Goal: Check status: Check status

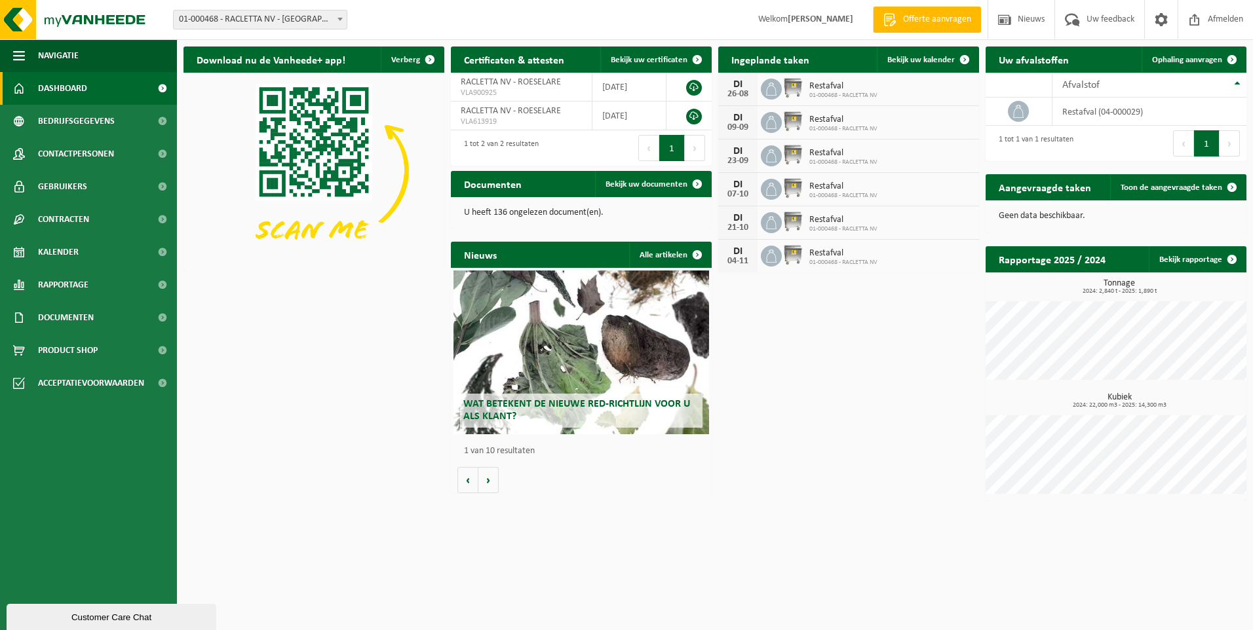
click at [341, 16] on span at bounding box center [340, 18] width 13 height 17
click at [1220, 18] on span "Afmelden" at bounding box center [1225, 19] width 42 height 39
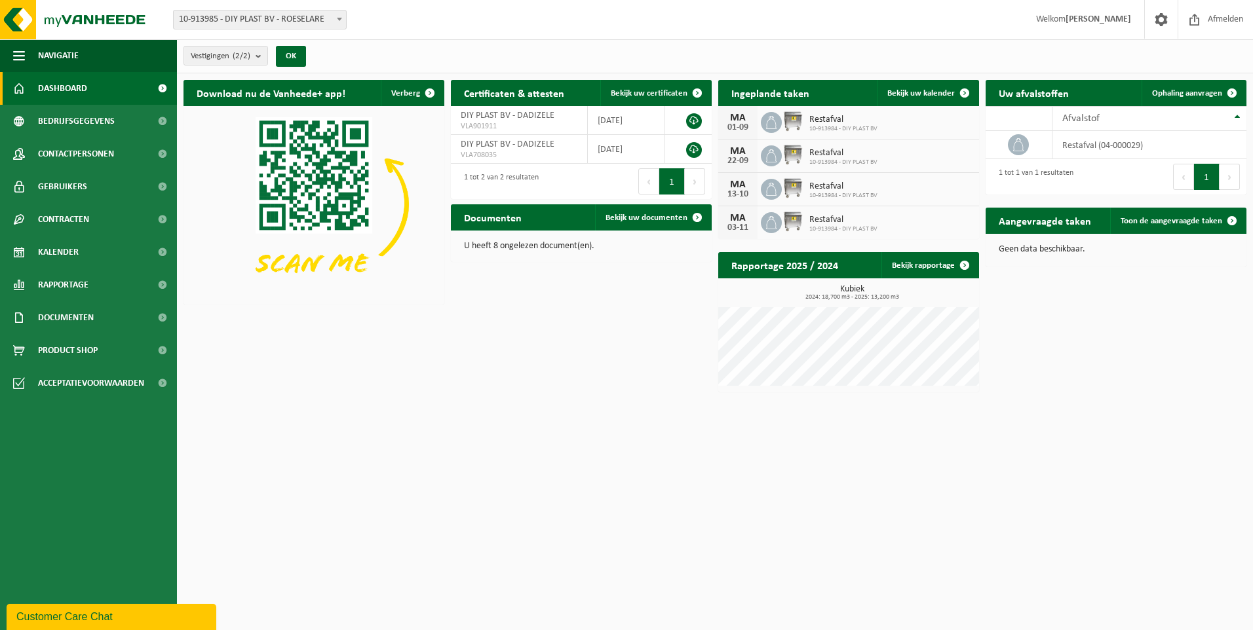
click at [845, 117] on span "Restafval" at bounding box center [843, 120] width 68 height 10
click at [913, 96] on span "Bekijk uw kalender" at bounding box center [920, 93] width 67 height 9
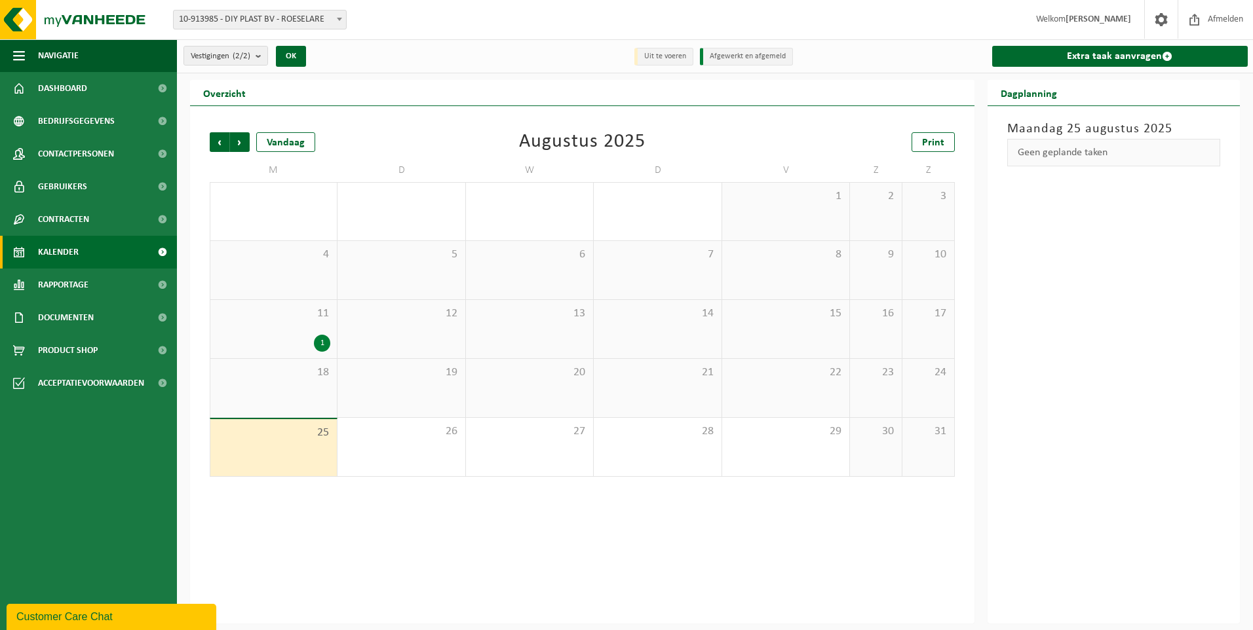
click at [318, 339] on div "1" at bounding box center [322, 343] width 16 height 17
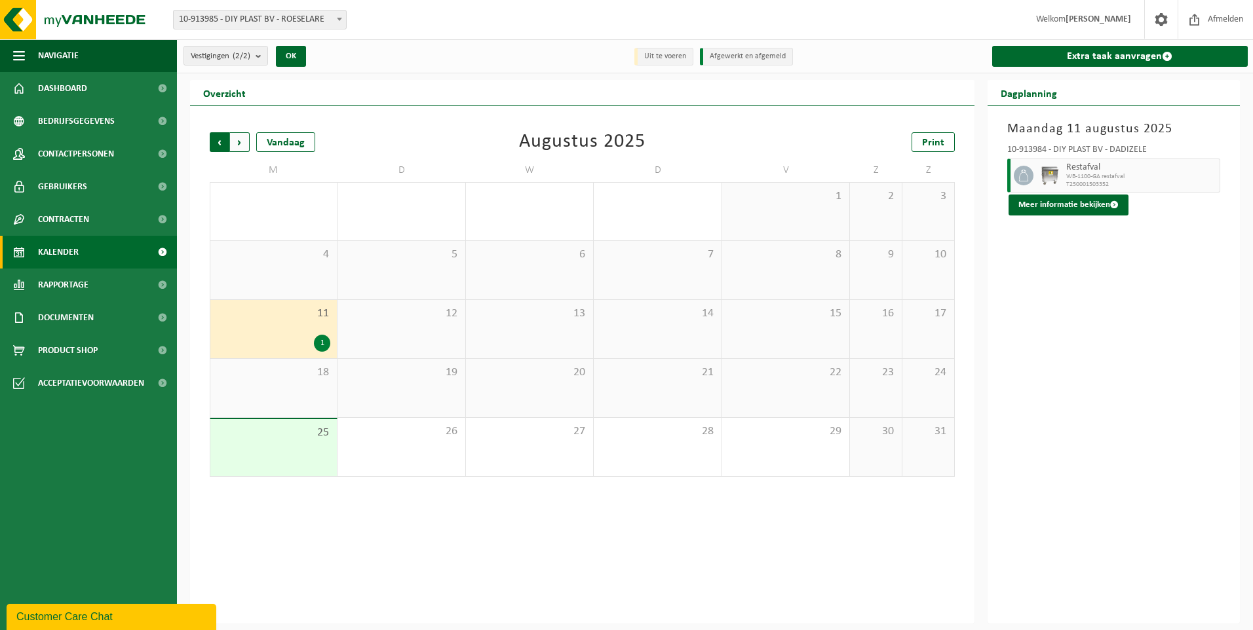
click at [238, 148] on span "Volgende" at bounding box center [240, 142] width 20 height 20
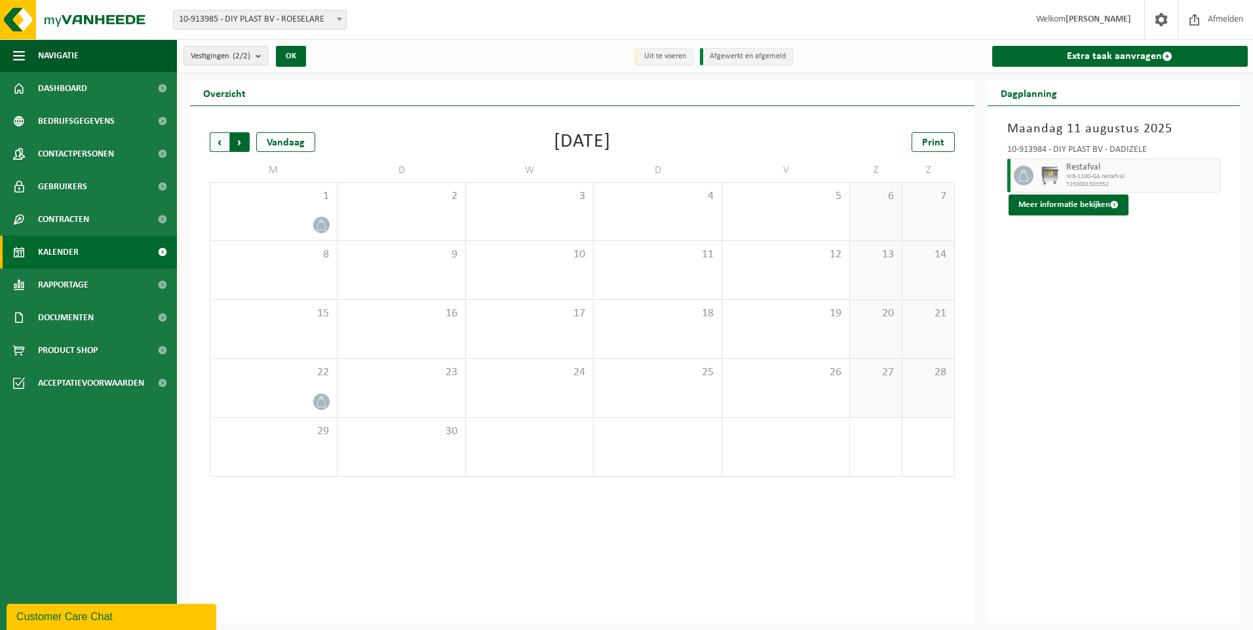
click at [215, 138] on span "Vorige" at bounding box center [220, 142] width 20 height 20
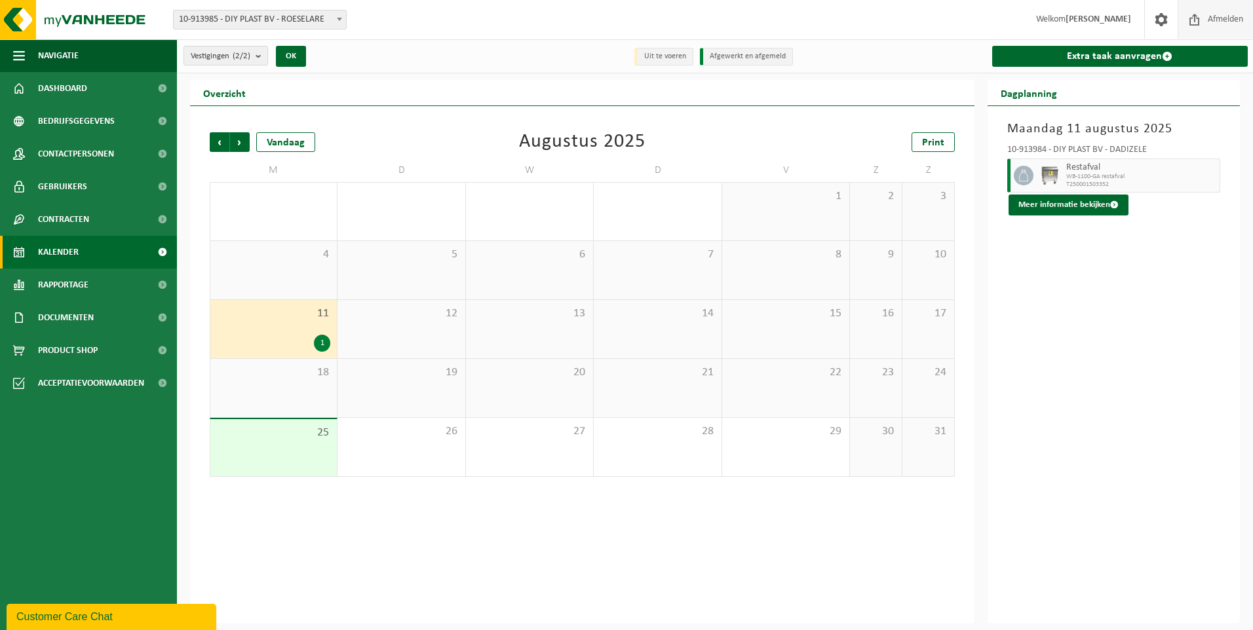
click at [1224, 20] on span "Afmelden" at bounding box center [1225, 19] width 42 height 39
